Goal: Obtain resource: Download file/media

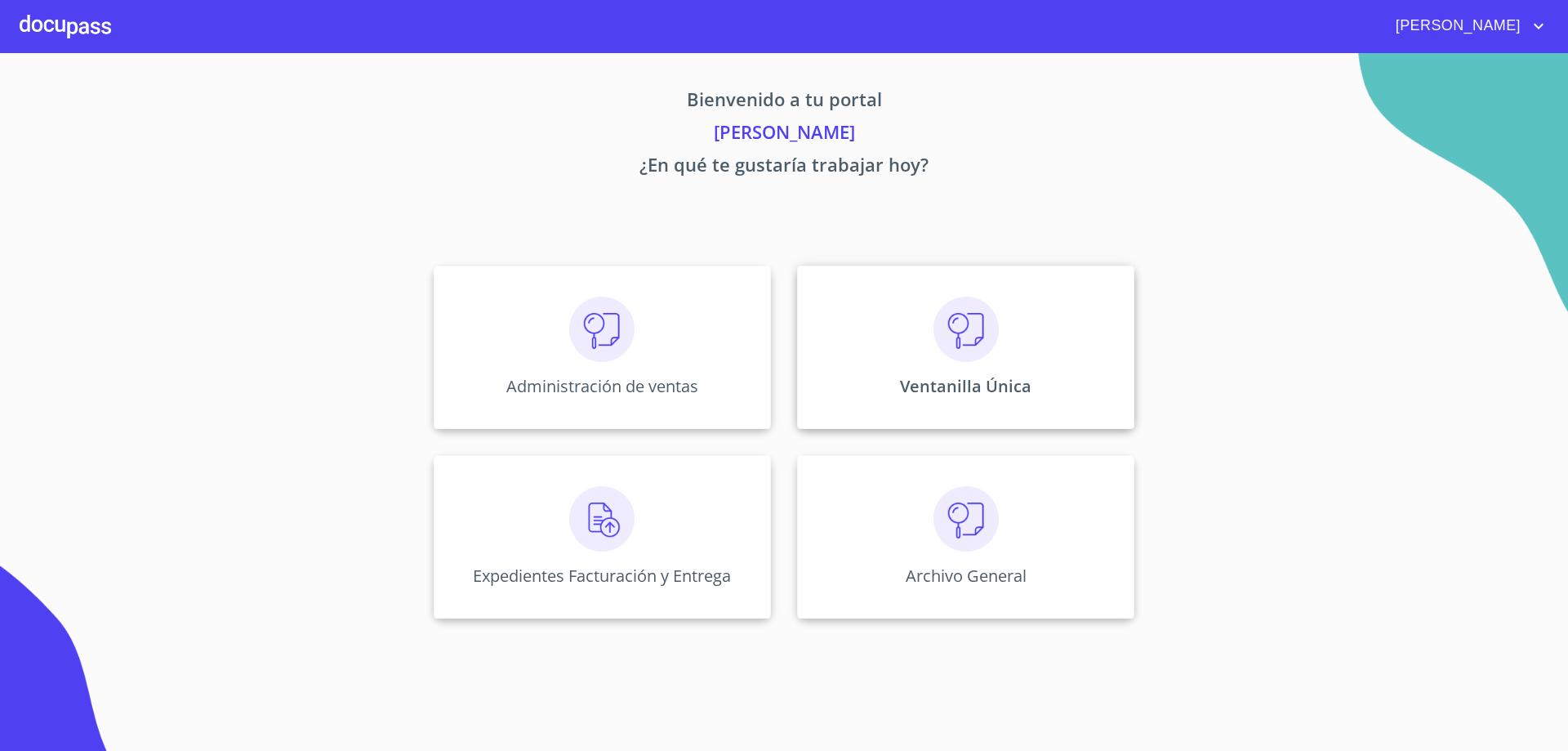
click at [956, 342] on img at bounding box center [966, 329] width 65 height 65
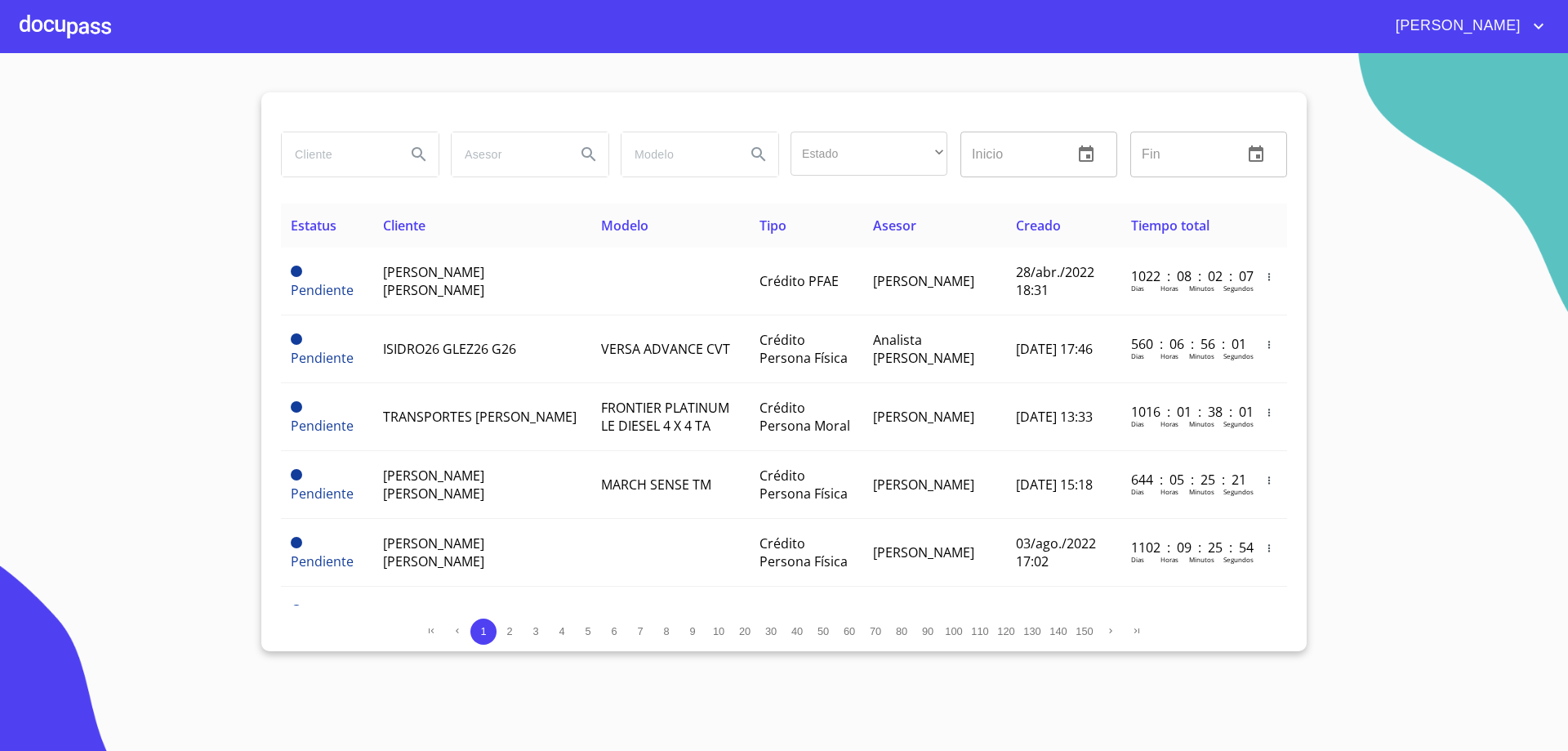
click at [377, 161] on input "search" at bounding box center [337, 155] width 111 height 45
type input "[GEOGRAPHIC_DATA]"
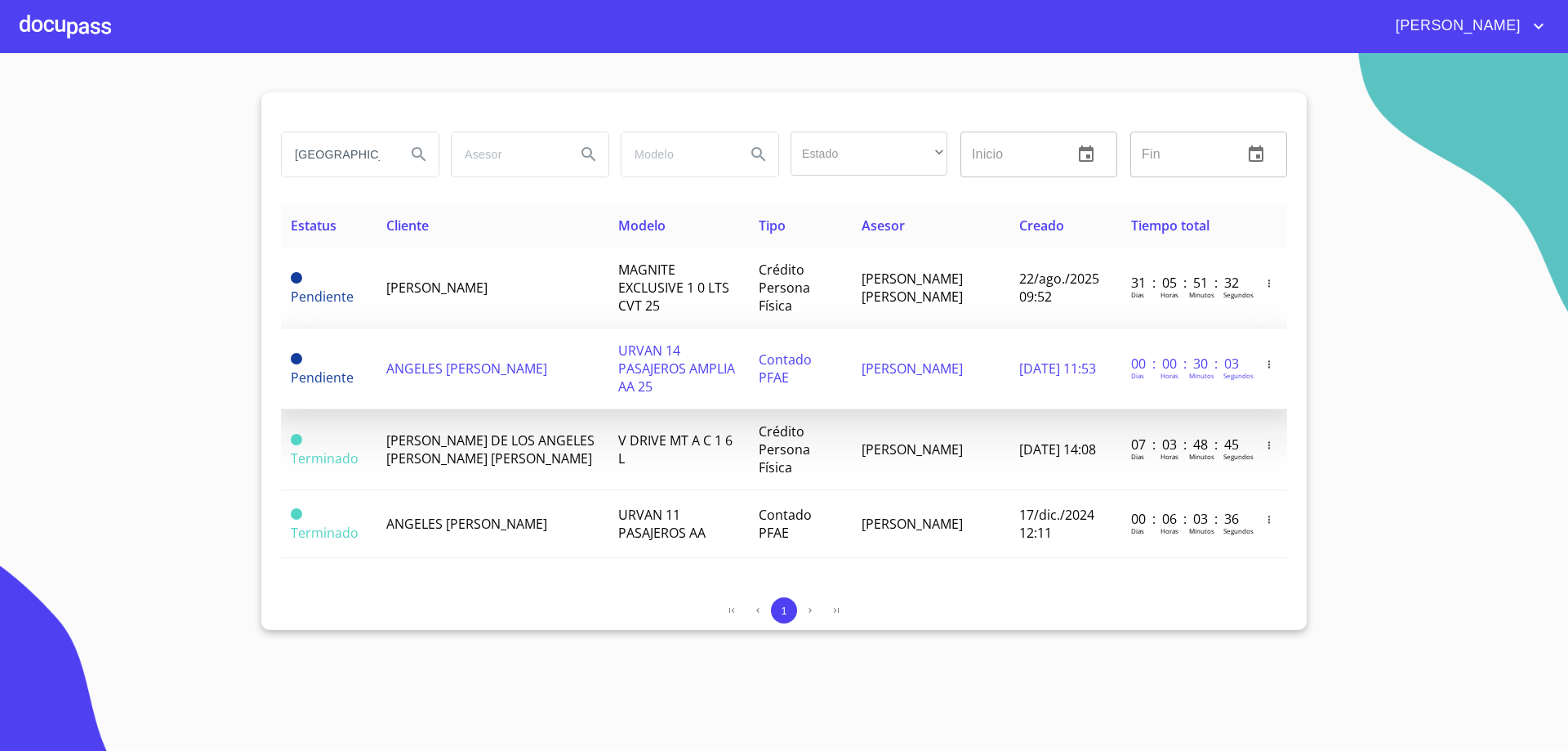
click at [447, 334] on td "ANGELES [PERSON_NAME]" at bounding box center [493, 368] width 232 height 81
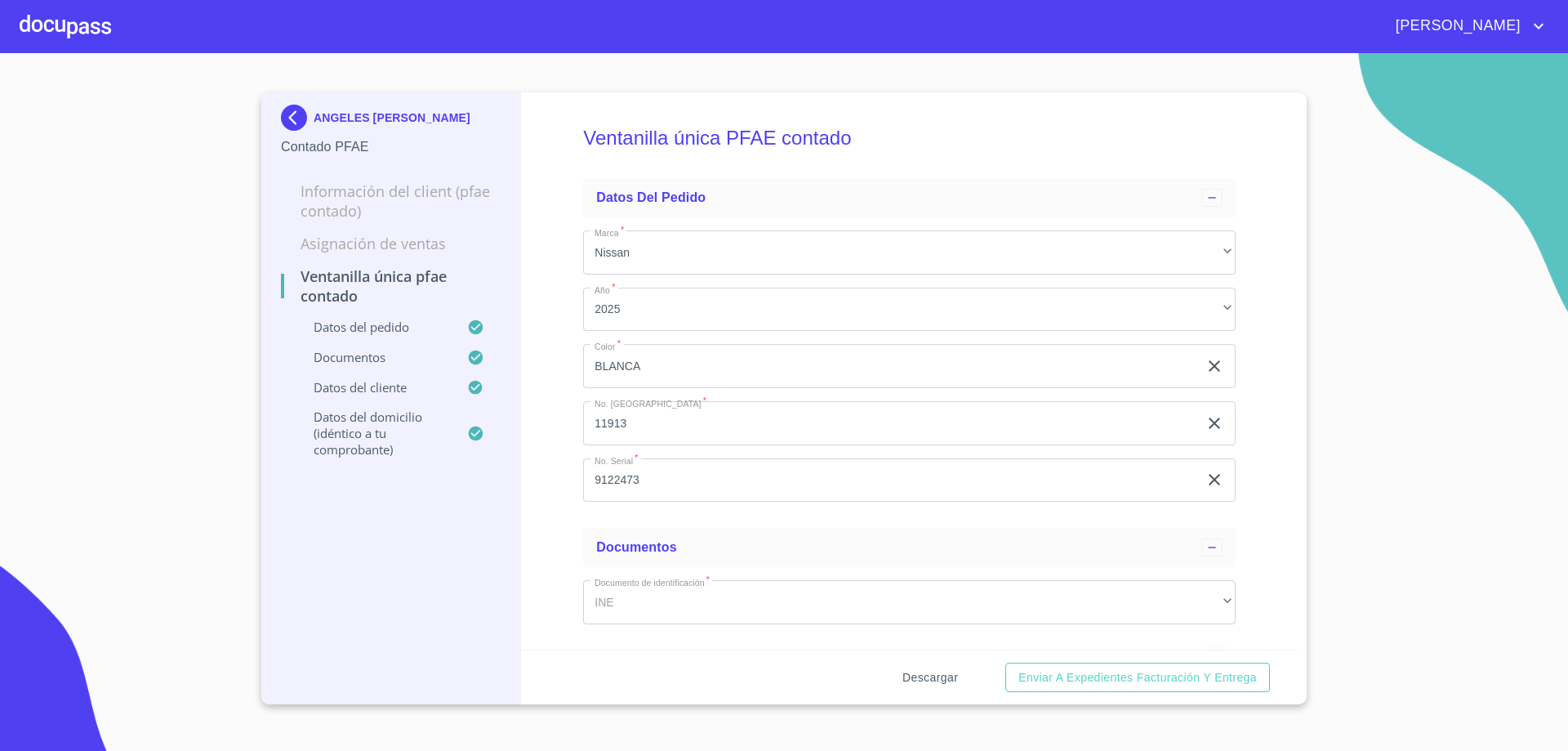
drag, startPoint x: 874, startPoint y: 677, endPoint x: 905, endPoint y: 678, distance: 31.0
click at [882, 678] on div "Descargar Enviar a Expedientes Facturación y Entrega" at bounding box center [910, 677] width 779 height 55
click at [915, 678] on span "Descargar" at bounding box center [929, 678] width 55 height 21
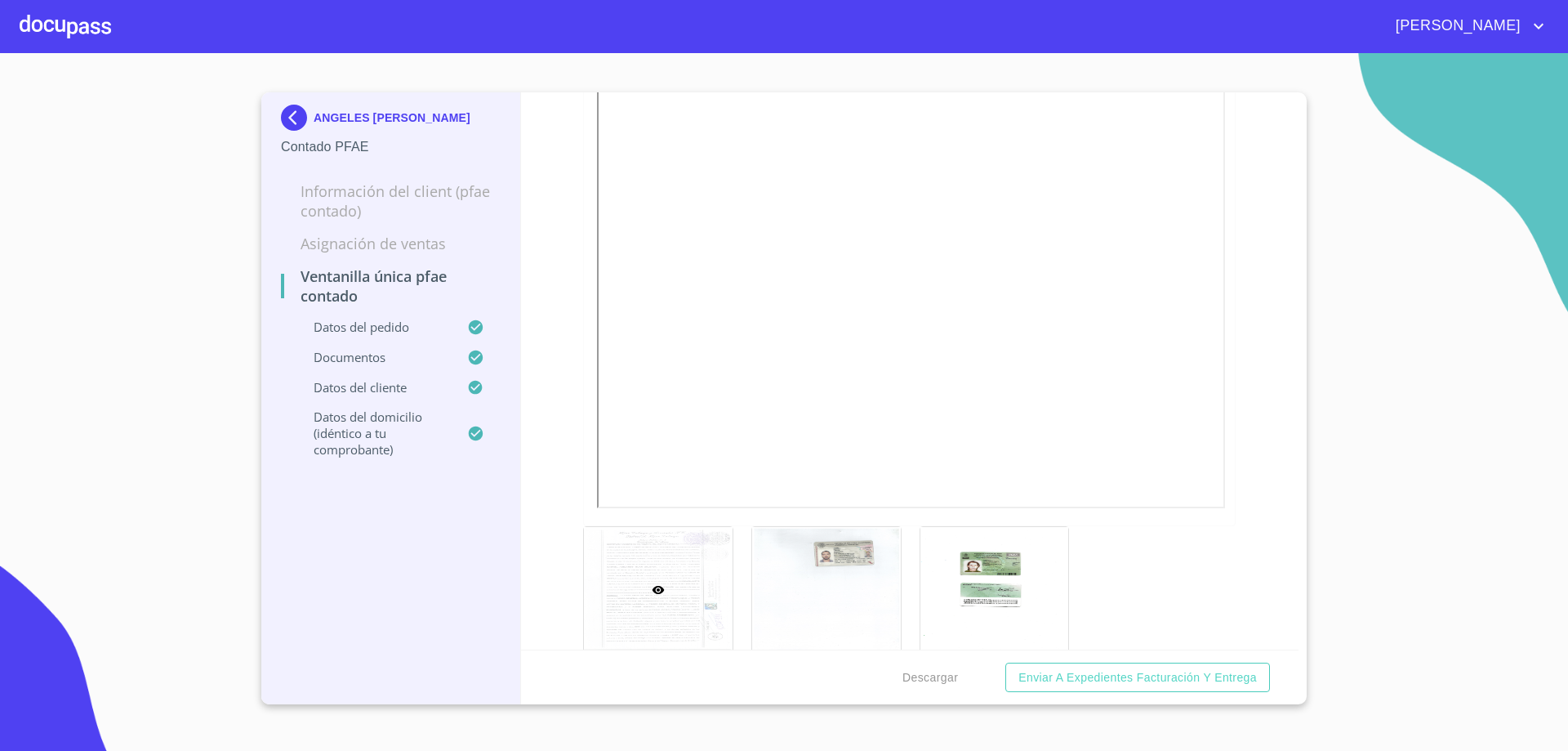
scroll to position [618, 0]
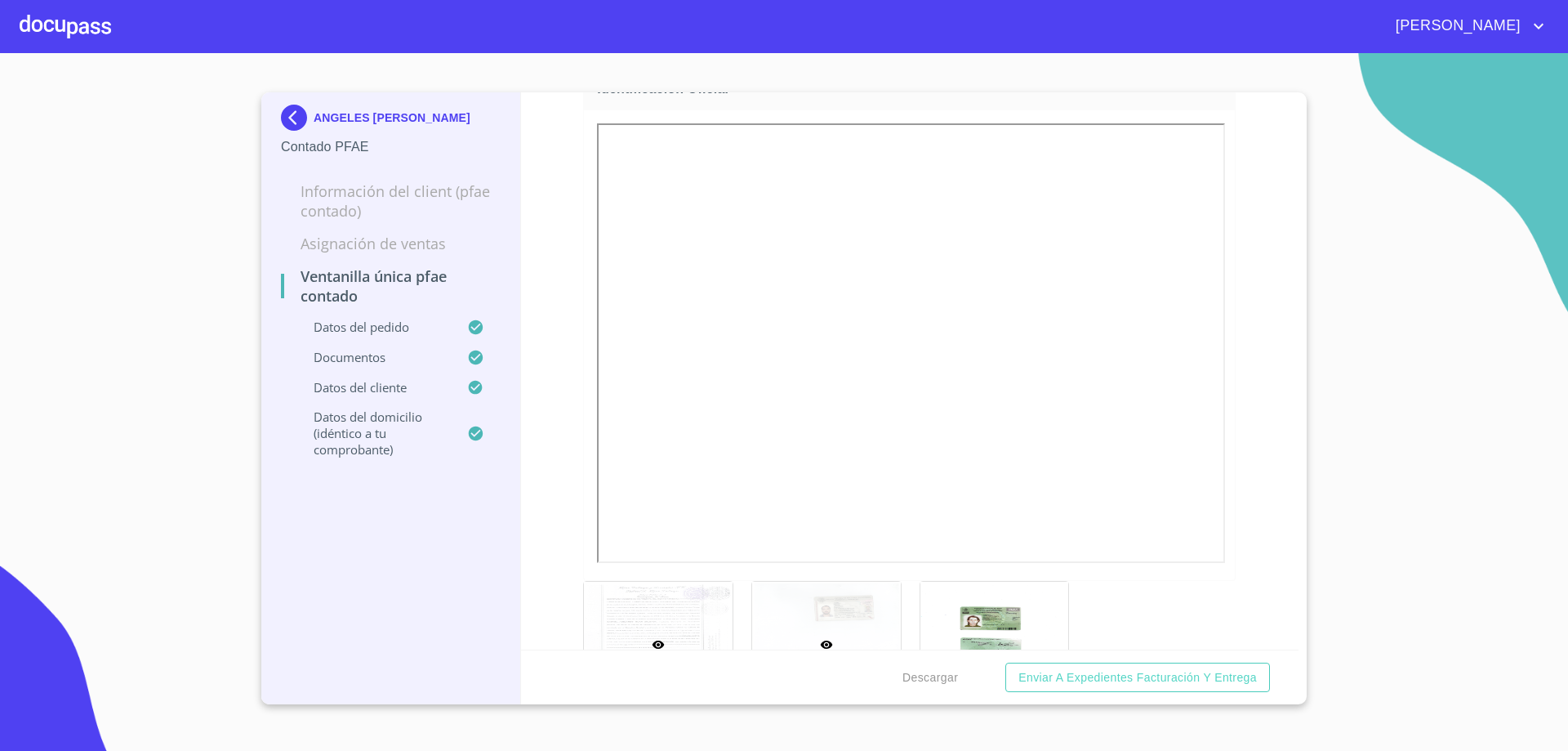
click at [847, 623] on div at bounding box center [826, 645] width 148 height 126
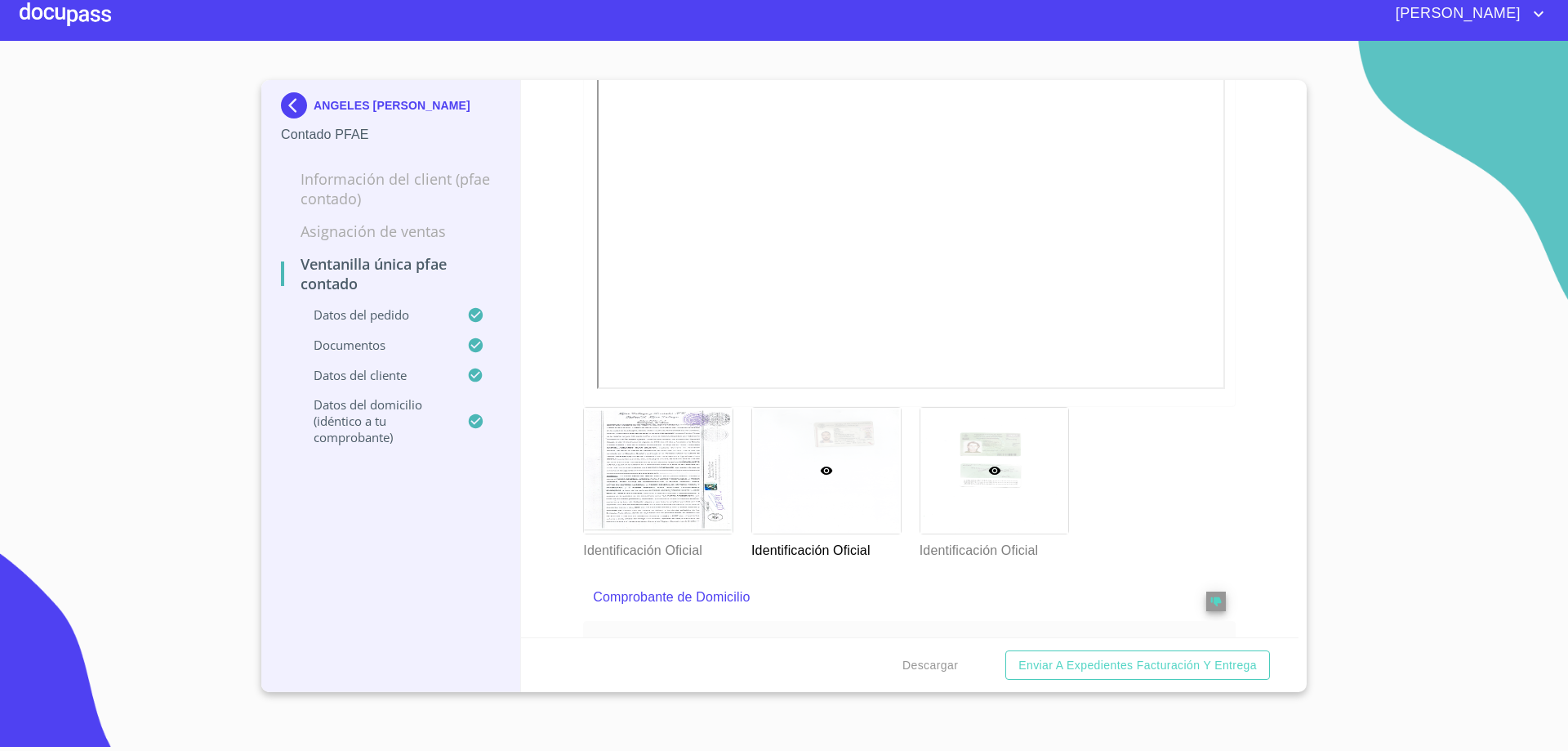
click at [1030, 481] on div at bounding box center [995, 471] width 148 height 126
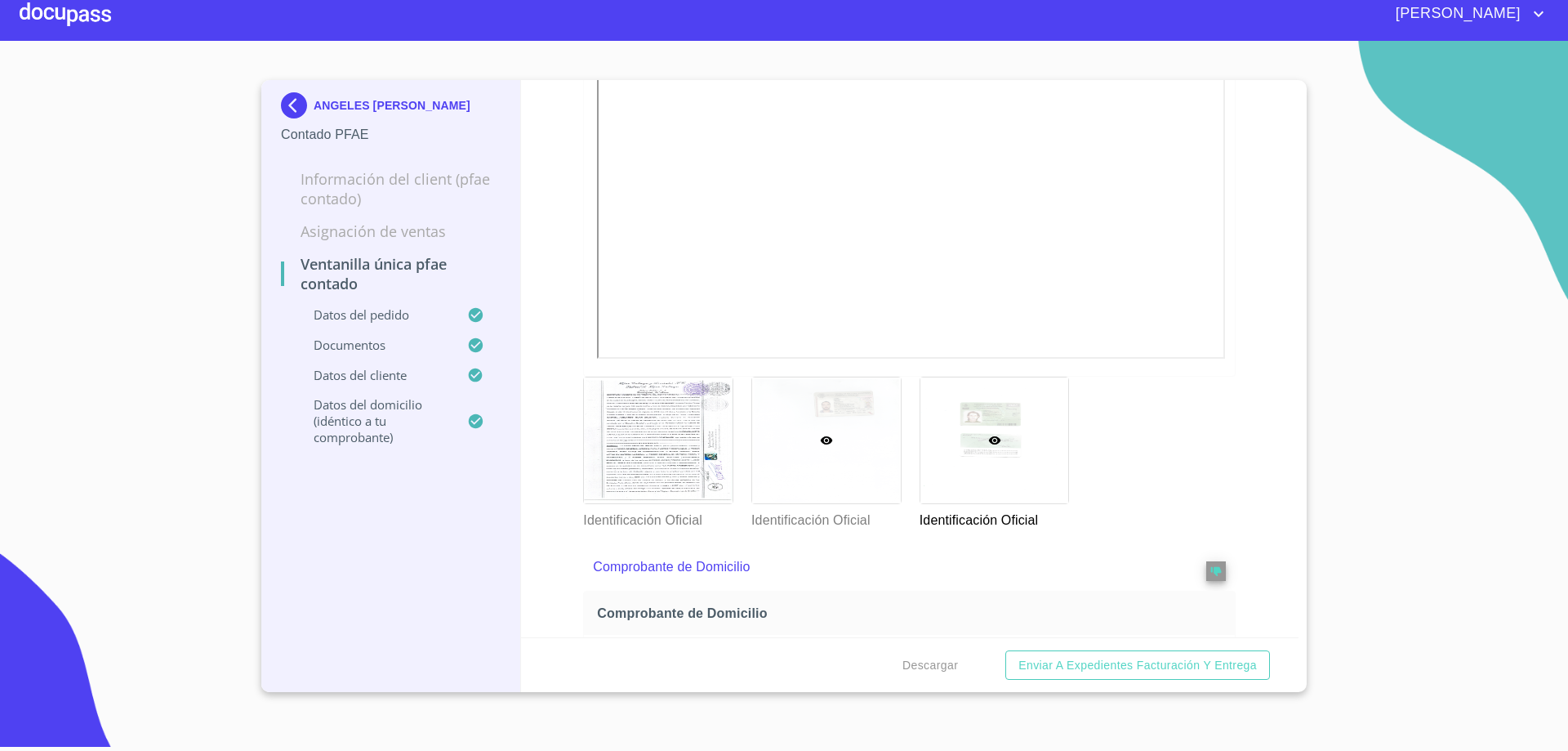
click at [821, 440] on icon at bounding box center [826, 440] width 12 height 8
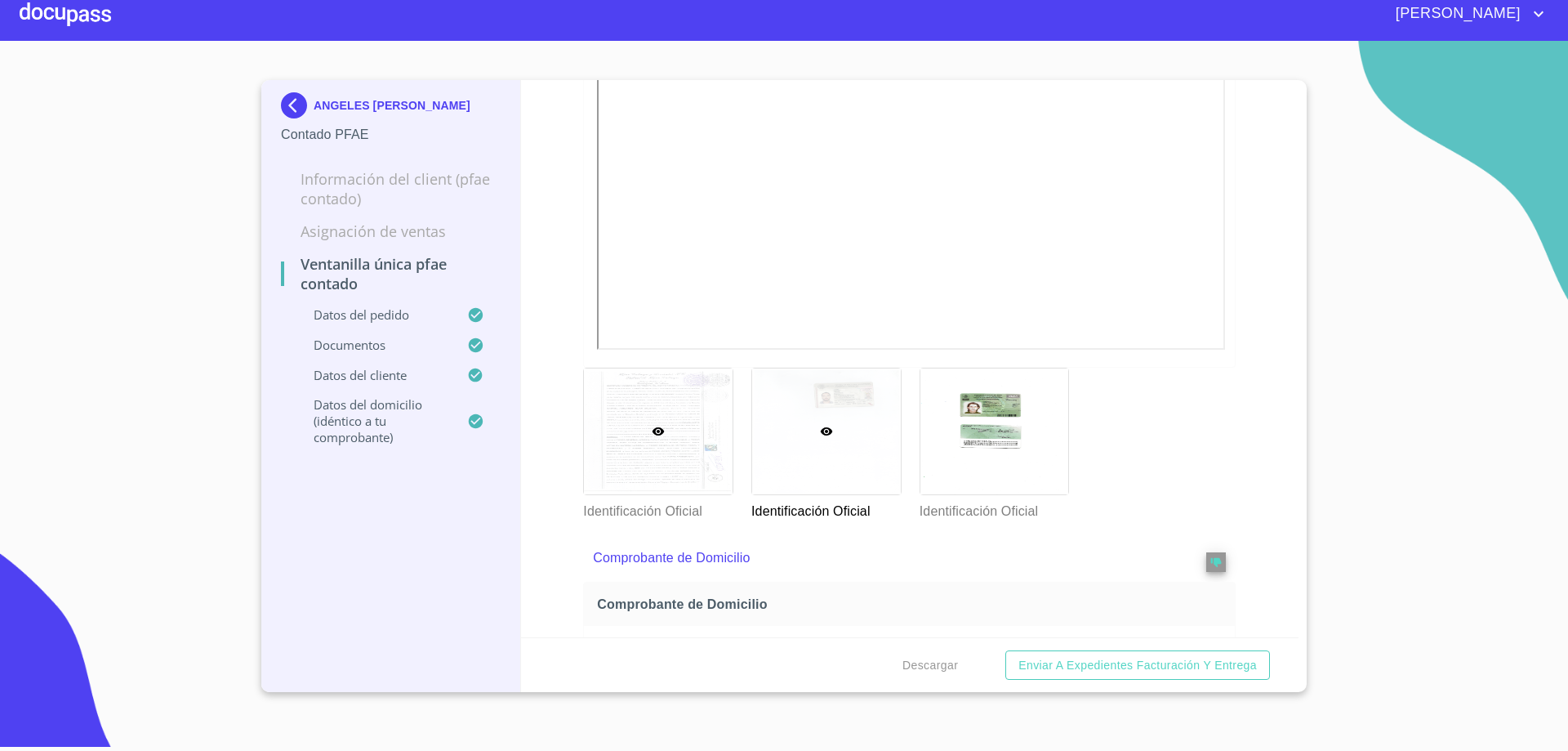
click at [671, 443] on div at bounding box center [658, 431] width 148 height 126
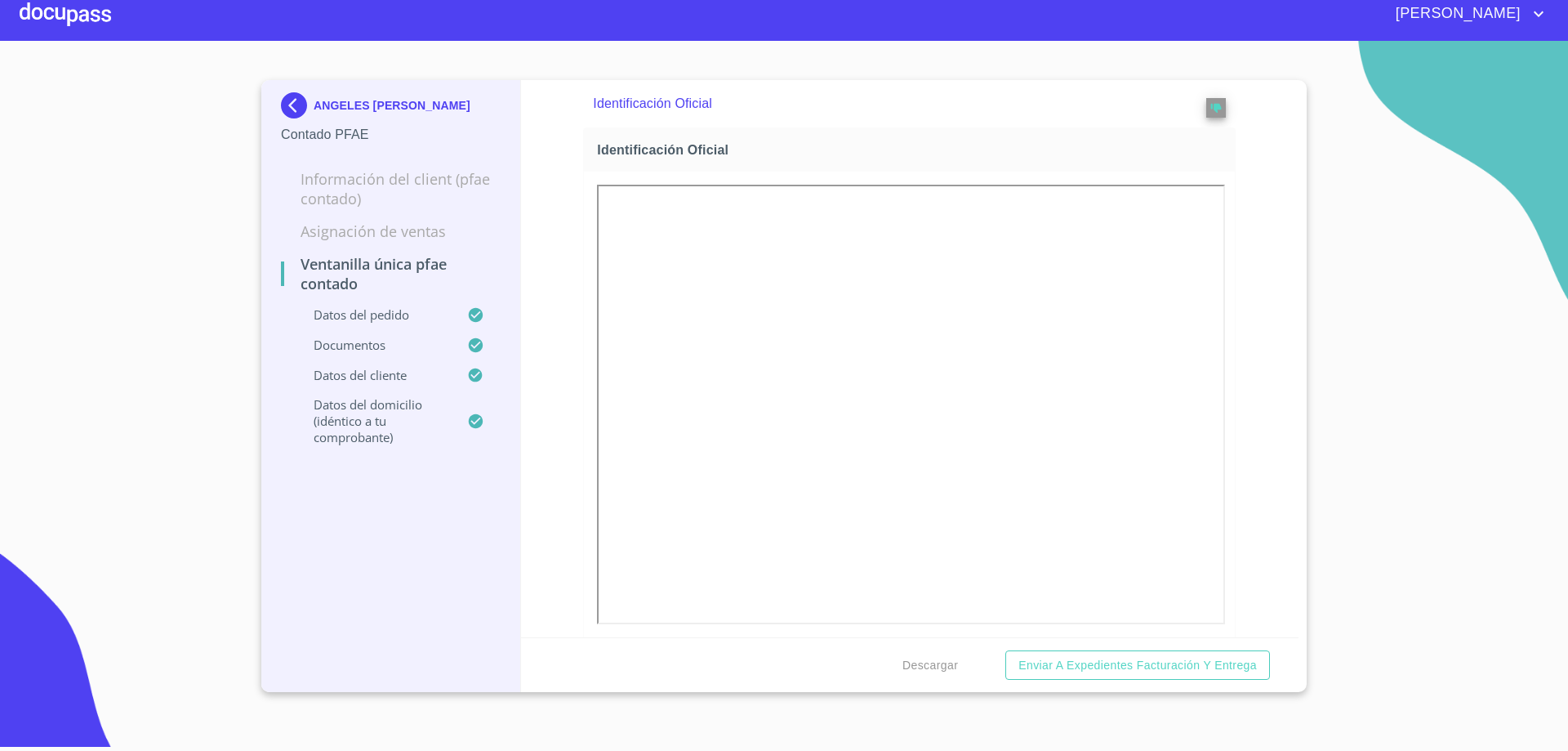
scroll to position [1117, 0]
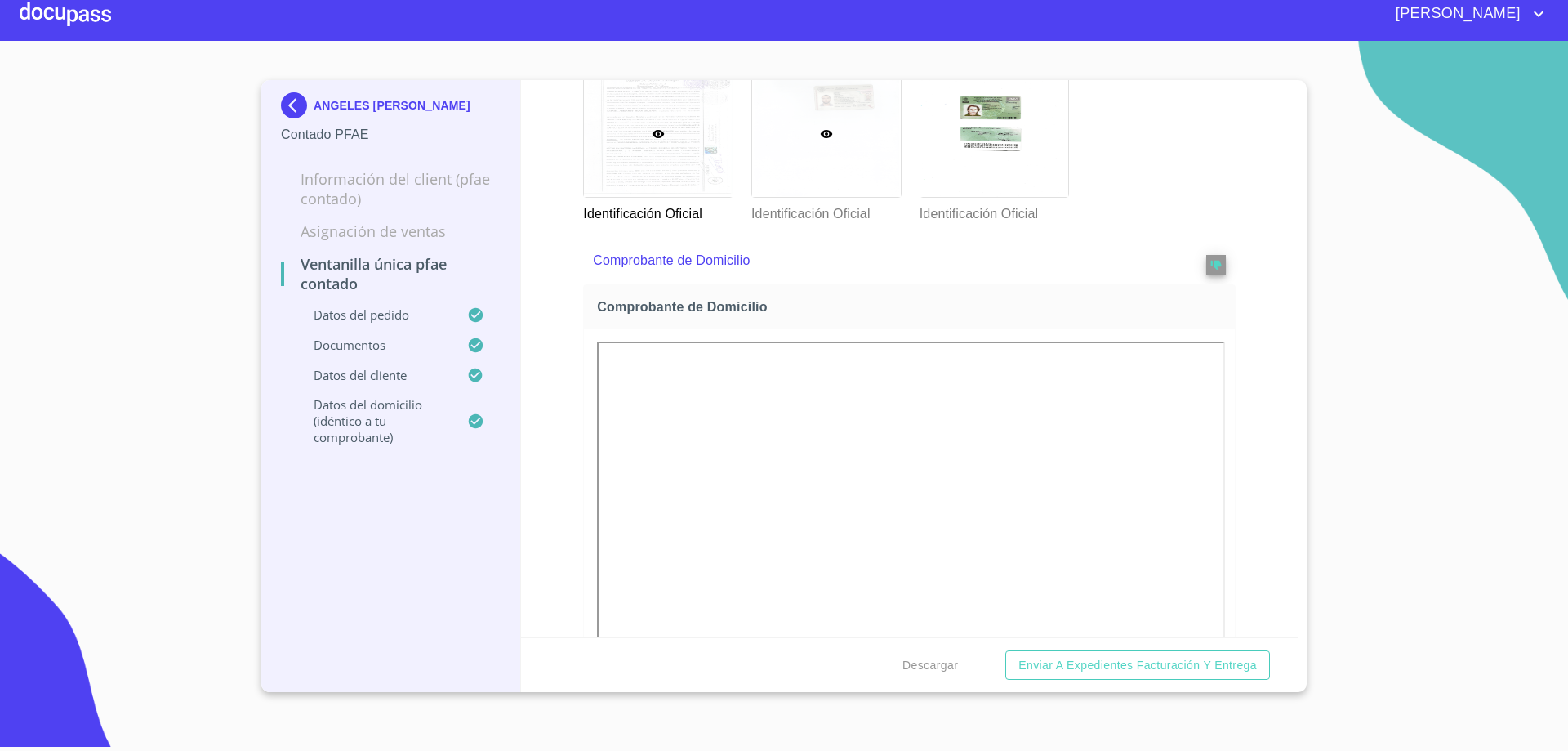
click at [854, 146] on div at bounding box center [826, 134] width 148 height 126
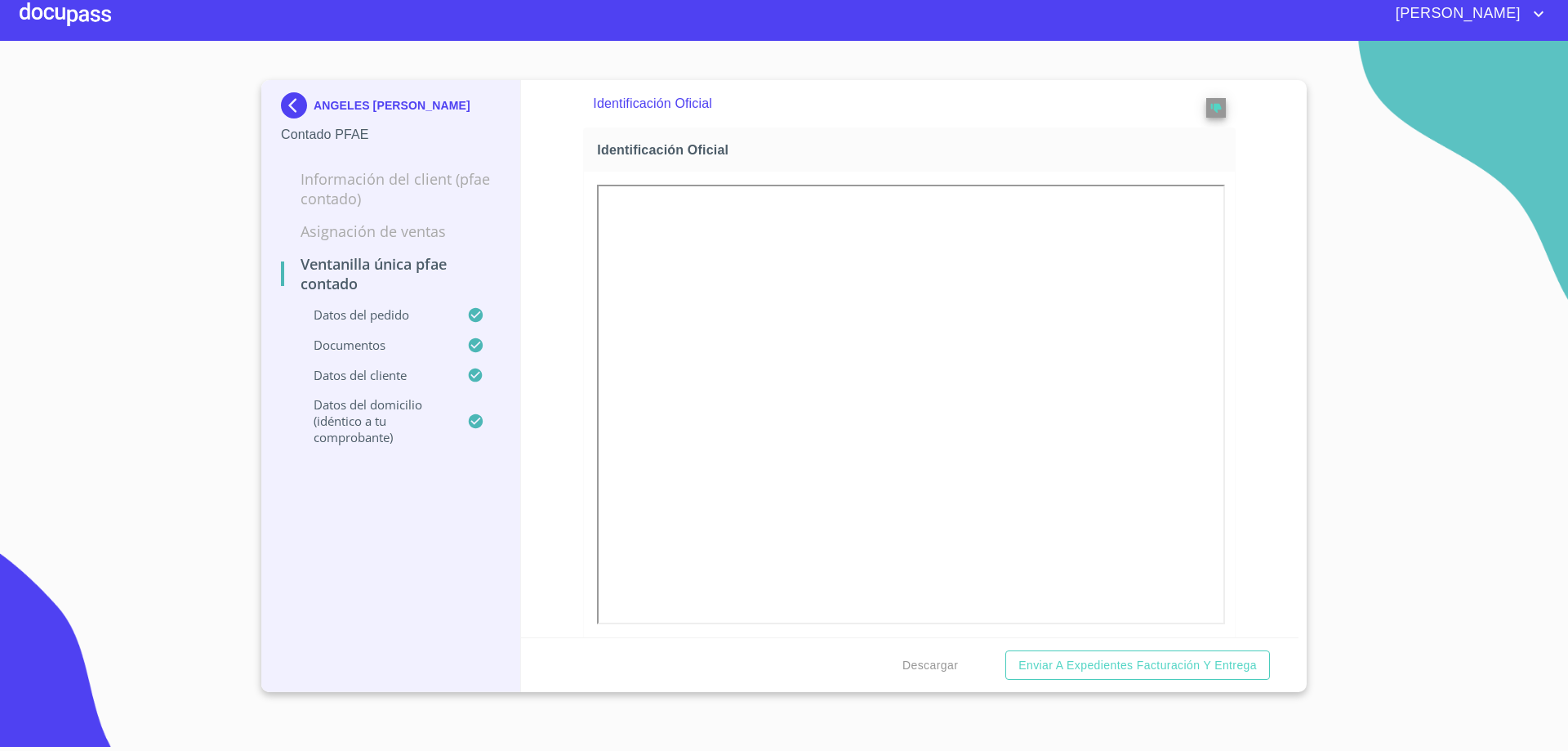
click at [1241, 500] on div "Ventanilla única PFAE contado Datos del pedido Marca   * Nissan ​ Año   * 2025 …" at bounding box center [910, 359] width 779 height 557
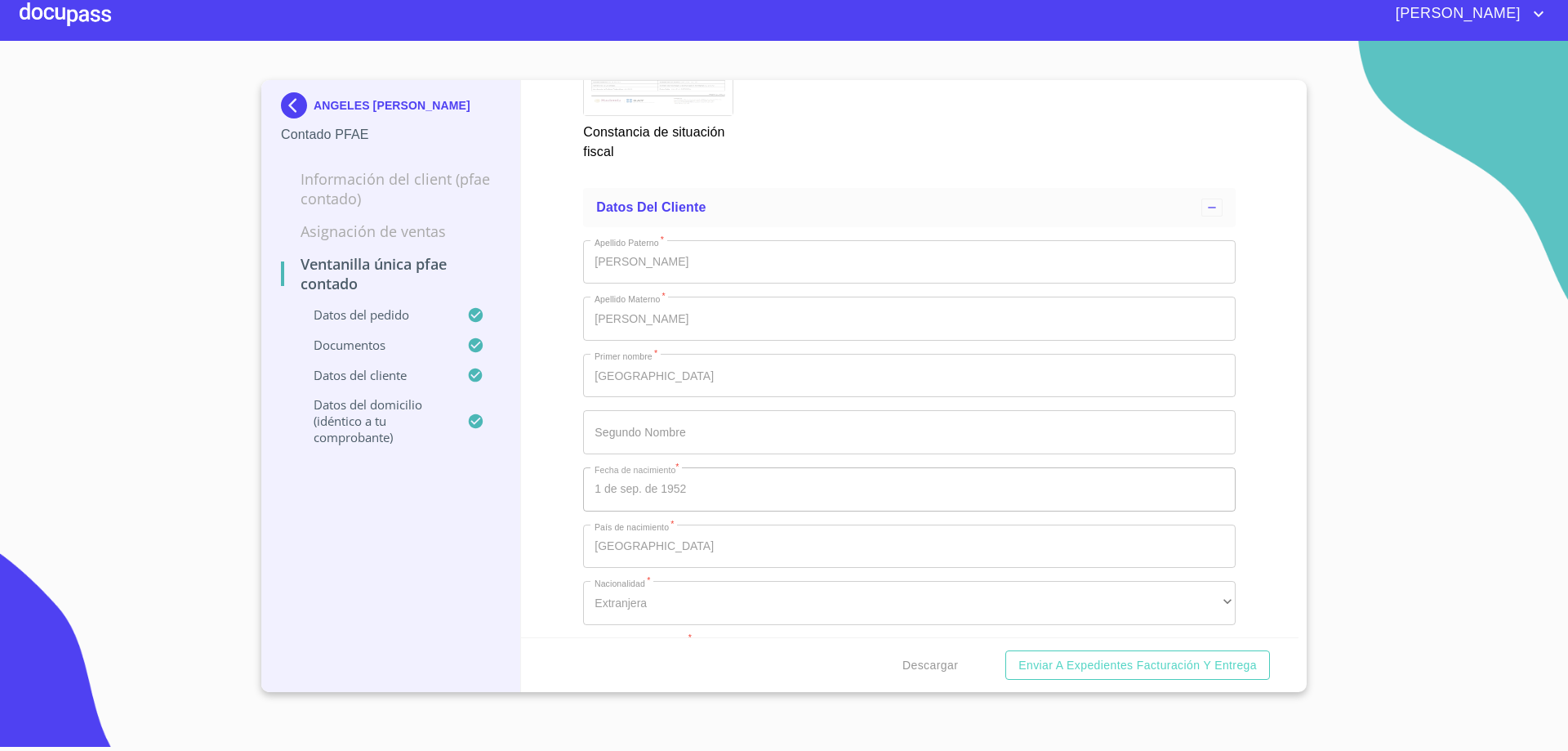
scroll to position [4503, 0]
